Goal: Navigation & Orientation: Find specific page/section

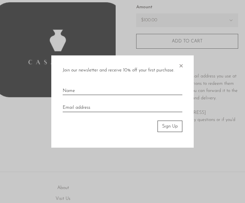
scroll to position [88, 0]
click at [179, 64] on span "×" at bounding box center [181, 64] width 6 height 18
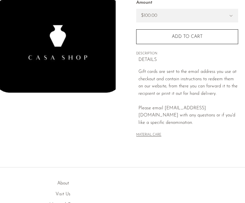
scroll to position [93, 0]
click at [60, 195] on link "Visit Us" at bounding box center [63, 194] width 15 height 5
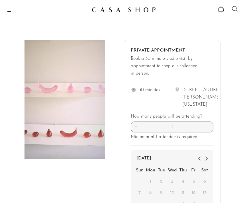
click at [13, 12] on icon "Menu" at bounding box center [10, 9] width 7 height 7
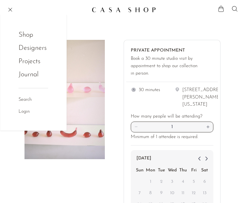
click at [22, 37] on link "Shop" at bounding box center [30, 35] width 22 height 11
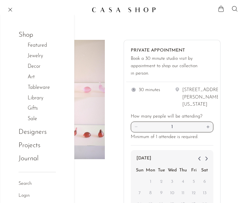
click at [24, 131] on link "Designers" at bounding box center [33, 132] width 28 height 11
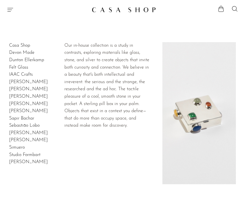
click at [25, 55] on link "Devon Made" at bounding box center [21, 52] width 25 height 5
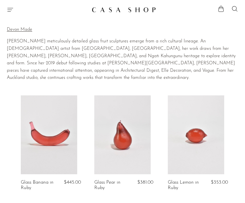
click at [13, 13] on icon "Menu" at bounding box center [10, 9] width 7 height 7
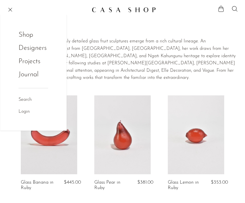
click at [22, 35] on link "Shop" at bounding box center [30, 35] width 22 height 11
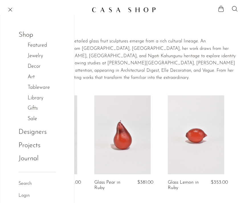
click at [32, 88] on link "Tableware" at bounding box center [42, 88] width 28 height 8
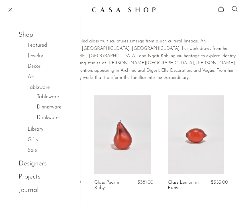
click at [40, 95] on link "Tableware" at bounding box center [48, 97] width 22 height 8
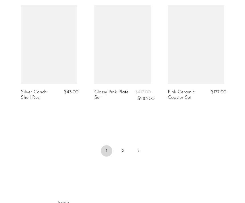
scroll to position [1256, 0]
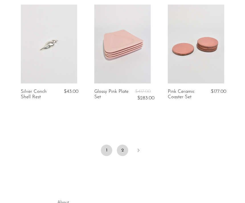
click at [121, 145] on link "2" at bounding box center [122, 150] width 11 height 11
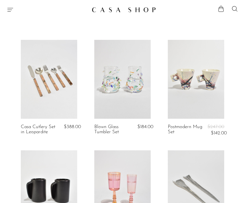
click at [12, 12] on icon "Menu" at bounding box center [10, 9] width 7 height 7
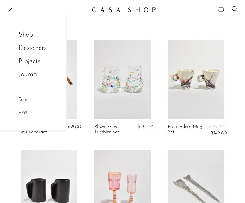
click at [19, 75] on link "Journal" at bounding box center [29, 74] width 20 height 11
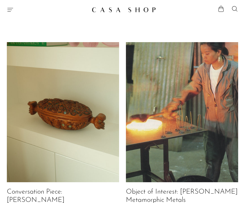
click at [10, 11] on icon "Menu" at bounding box center [10, 9] width 7 height 7
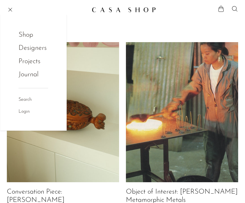
click at [25, 63] on link "Projects" at bounding box center [34, 61] width 30 height 11
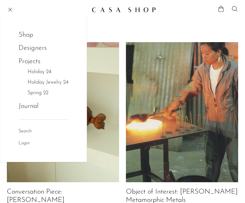
click at [30, 72] on link "Holiday 24" at bounding box center [40, 72] width 24 height 8
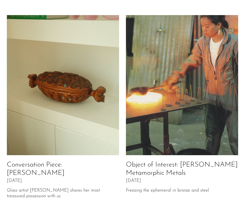
scroll to position [12, 0]
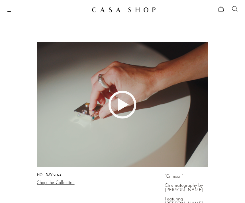
click at [7, 13] on icon "Menu" at bounding box center [10, 9] width 7 height 7
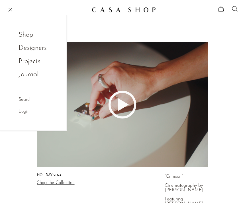
click at [22, 60] on link "Projects" at bounding box center [34, 61] width 30 height 11
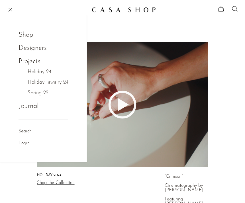
click at [35, 82] on link "Holiday Jewelry 24" at bounding box center [48, 83] width 41 height 8
